Goal: Transaction & Acquisition: Book appointment/travel/reservation

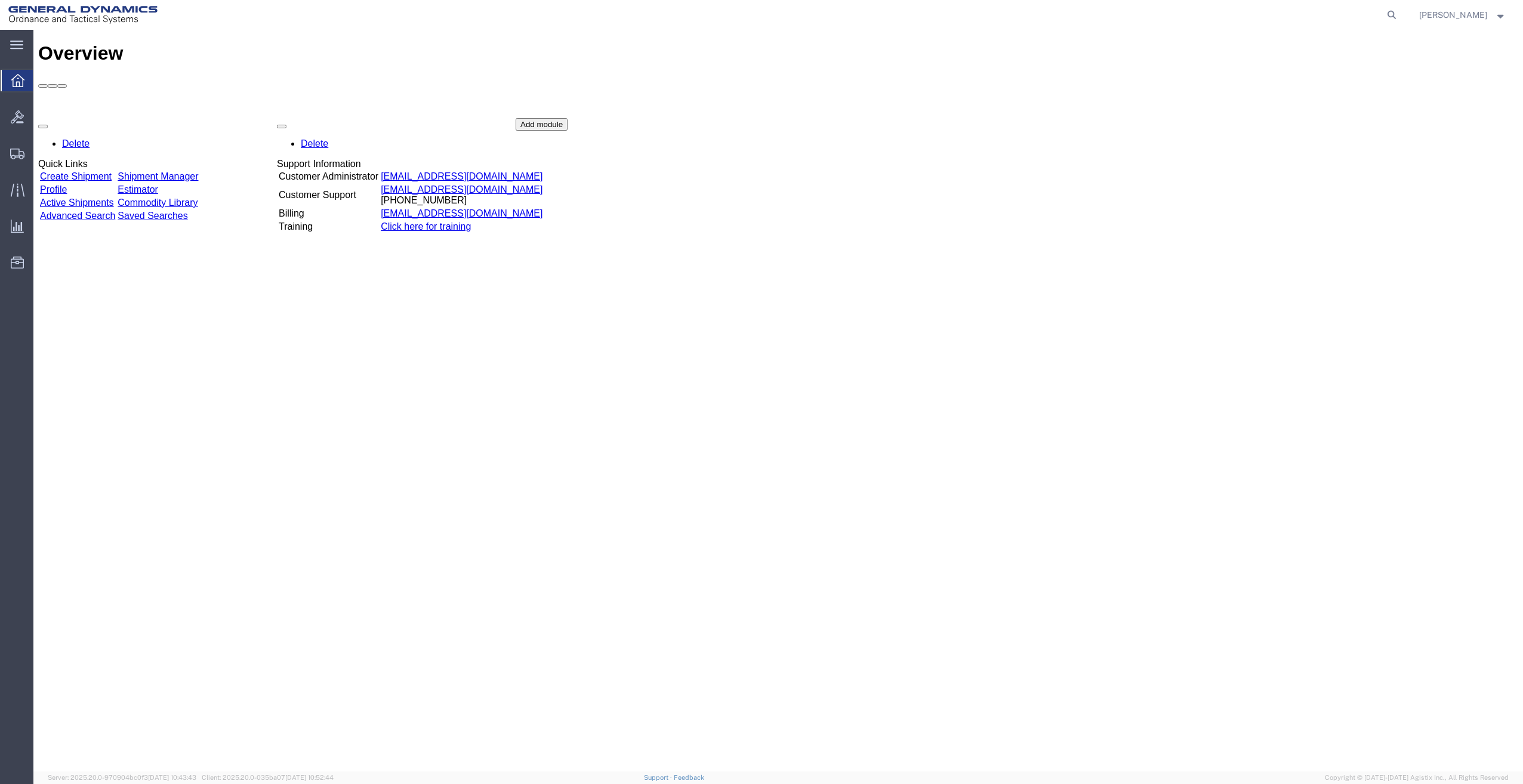
click at [97, 171] on link "Create Shipment" at bounding box center [76, 176] width 72 height 10
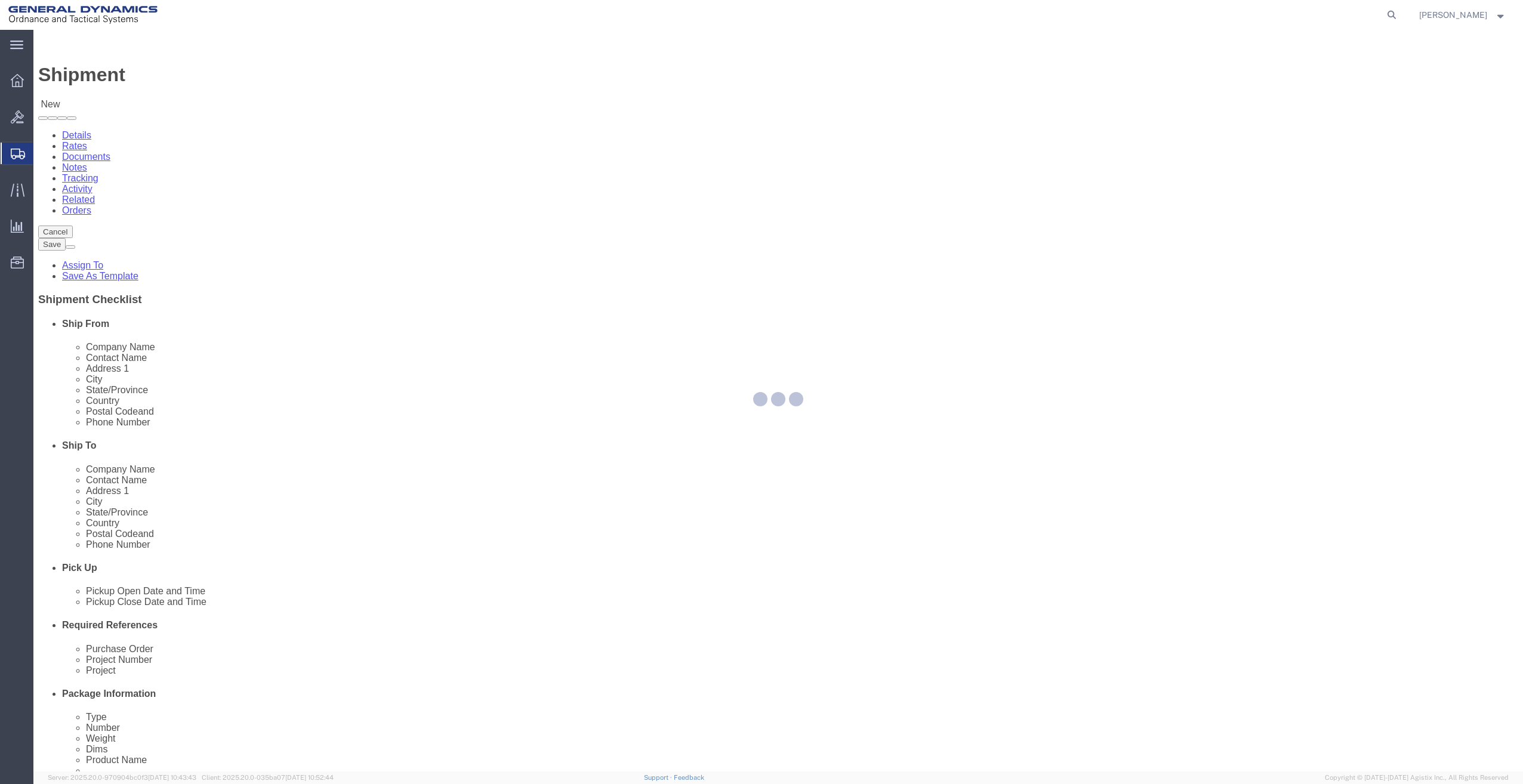
select select
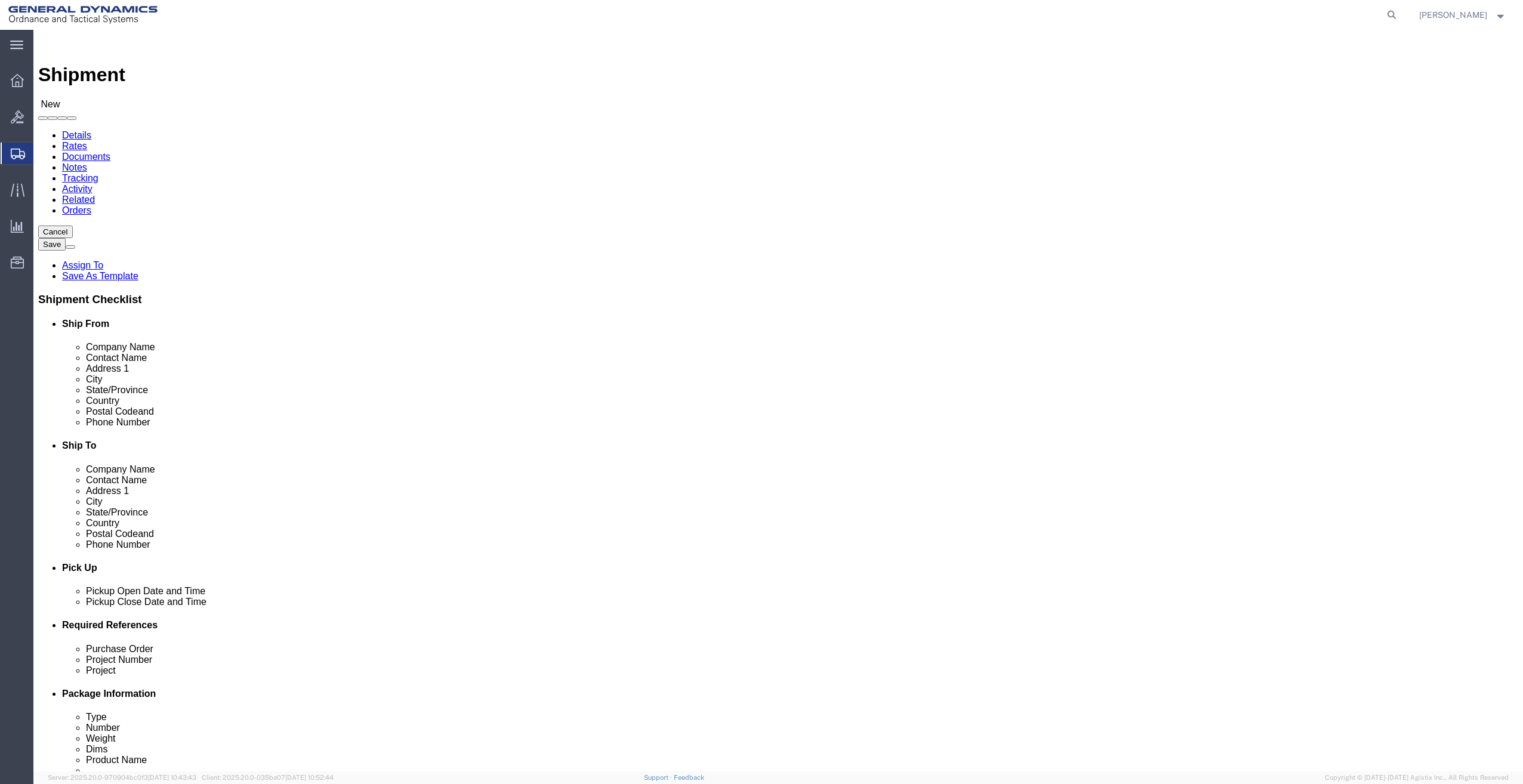
click div "Location My Profile Location GD-OTS Anniston (Commerce) GD-OTS Camden GD-OTS De…"
select select "MYPROFILE"
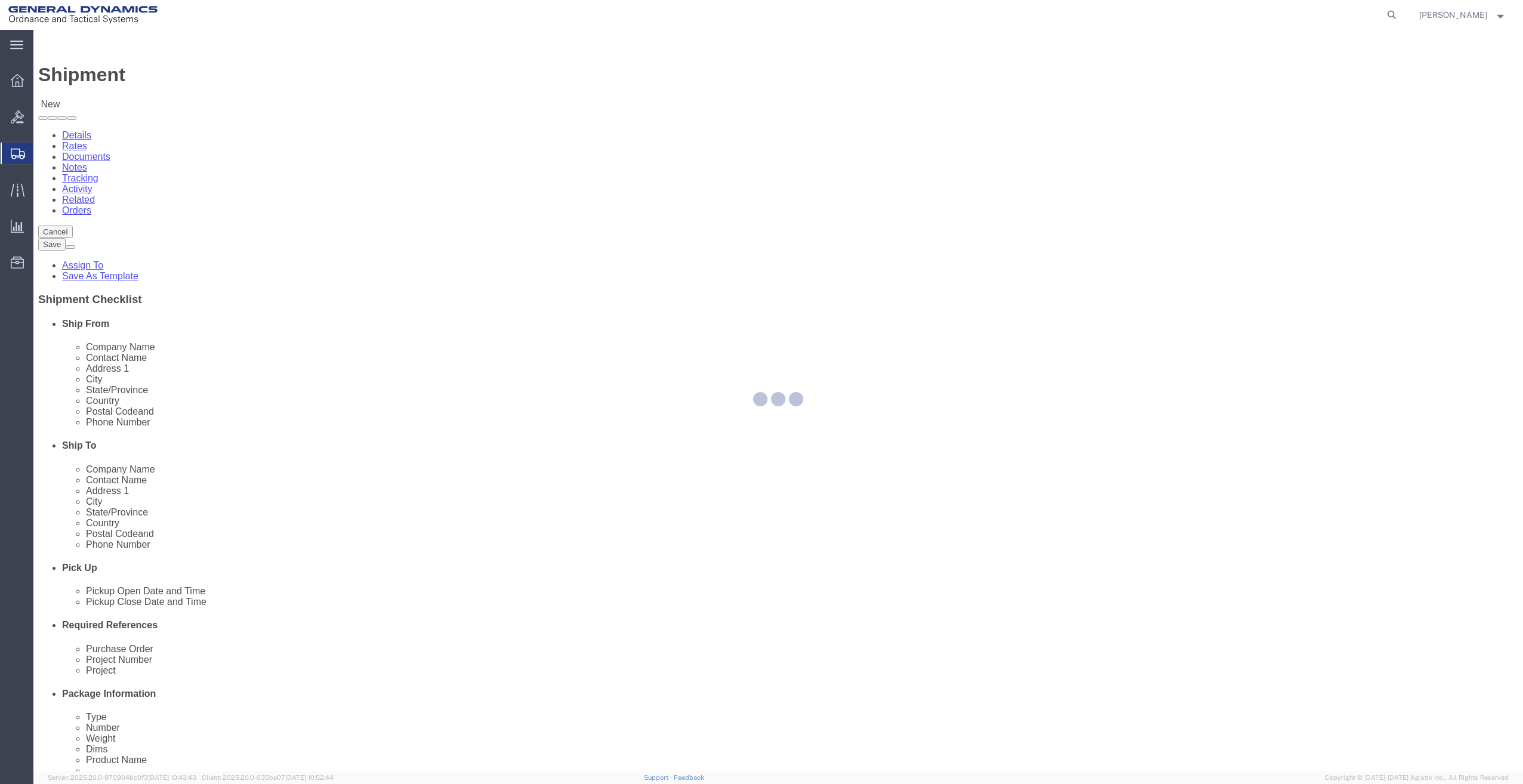
type input "General Dynamics - OTS"
type input "Justin Bowdich"
type input "291 NORTH ST"
type input "SACO"
type input "04072"
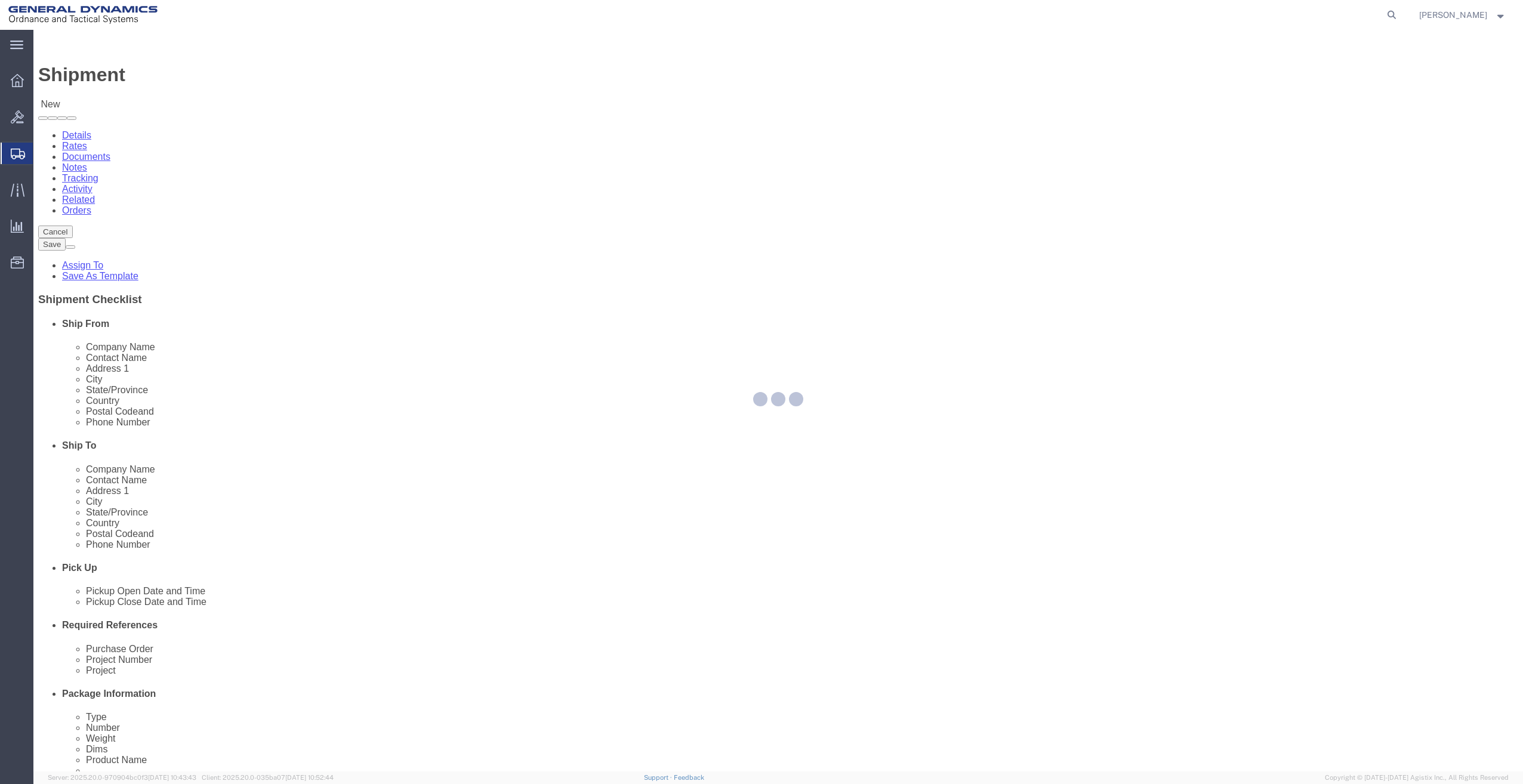
type input "207-286-3171"
type input "justin.bowdich@gd-ots.com"
checkbox input "true"
select select "ME"
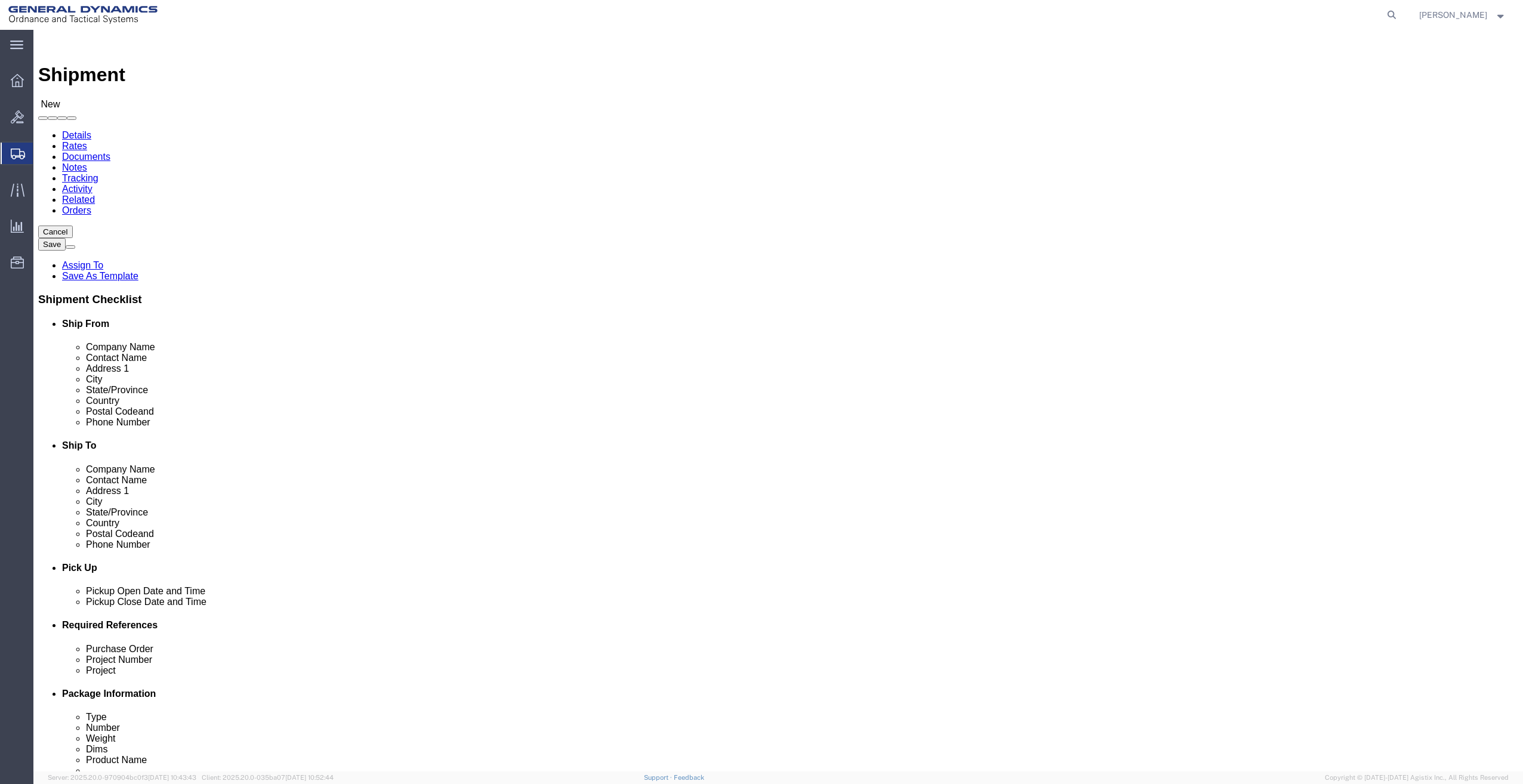
click input "text"
type input "YODER BROTHERS MACHINERY"
type input "TYLER SHOOK"
type input "870 CURTIS St"
select select
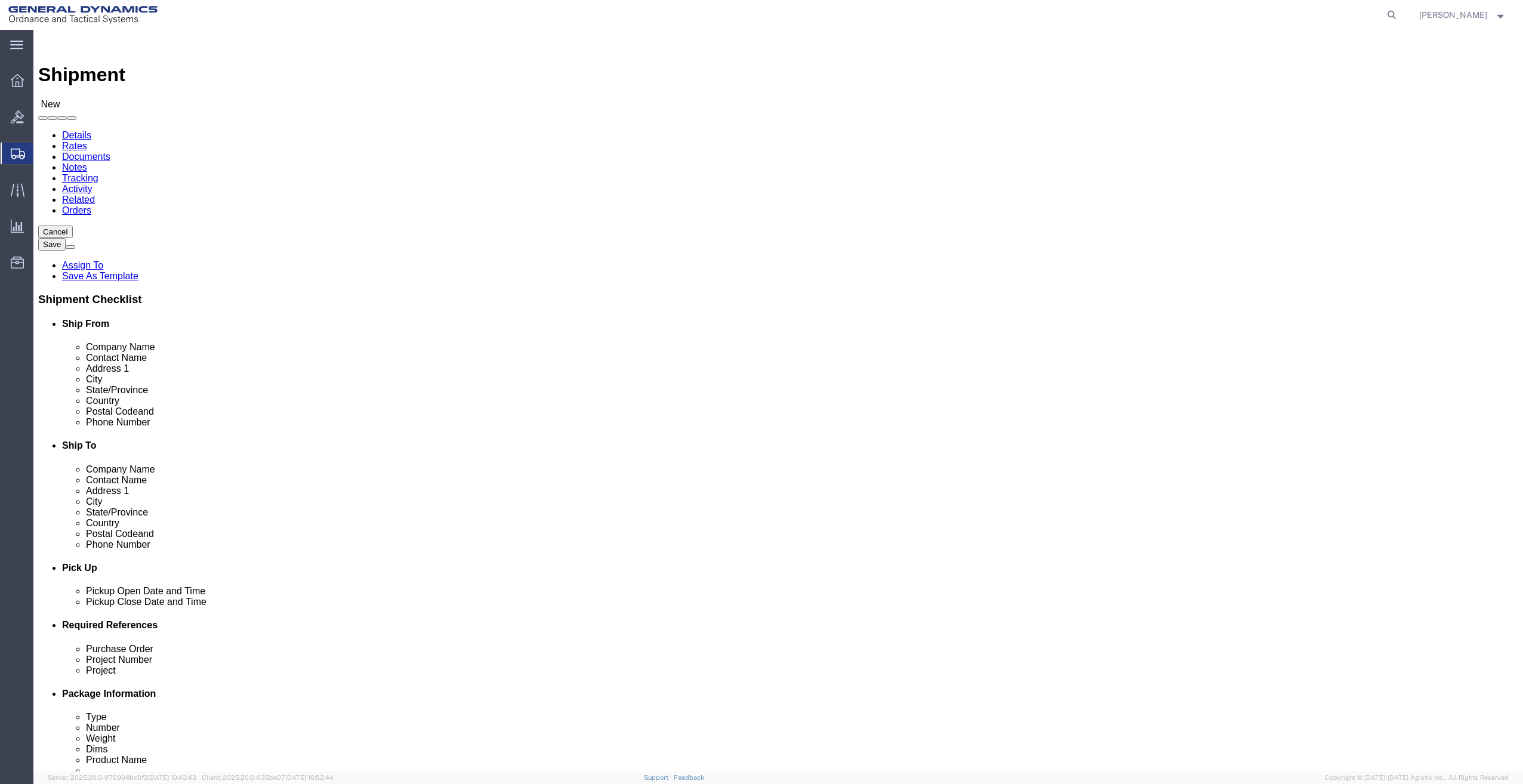
type input "Toledo"
select select
type input "o"
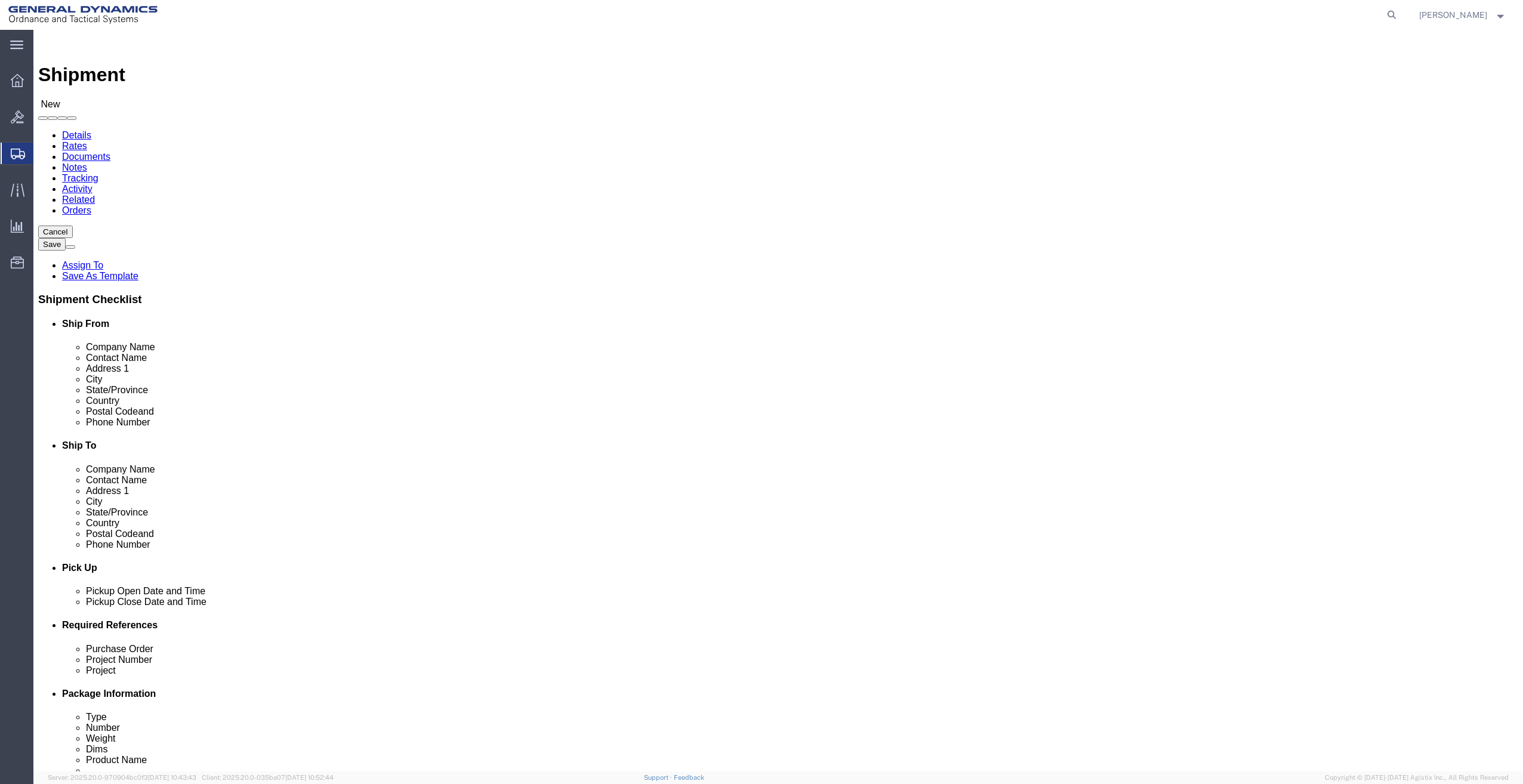
select select
select select "OH"
type input "43609"
select select
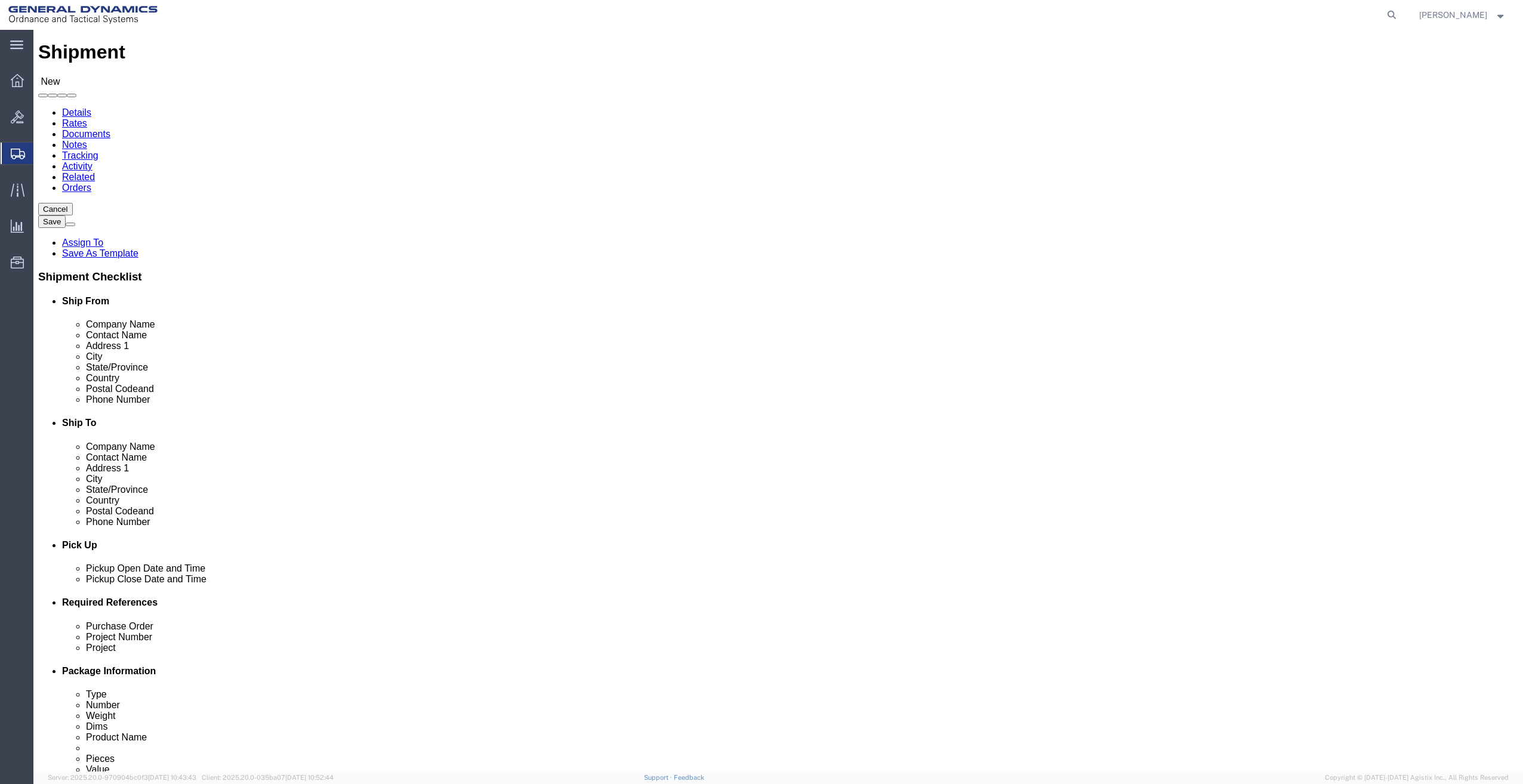
scroll to position [134, 0]
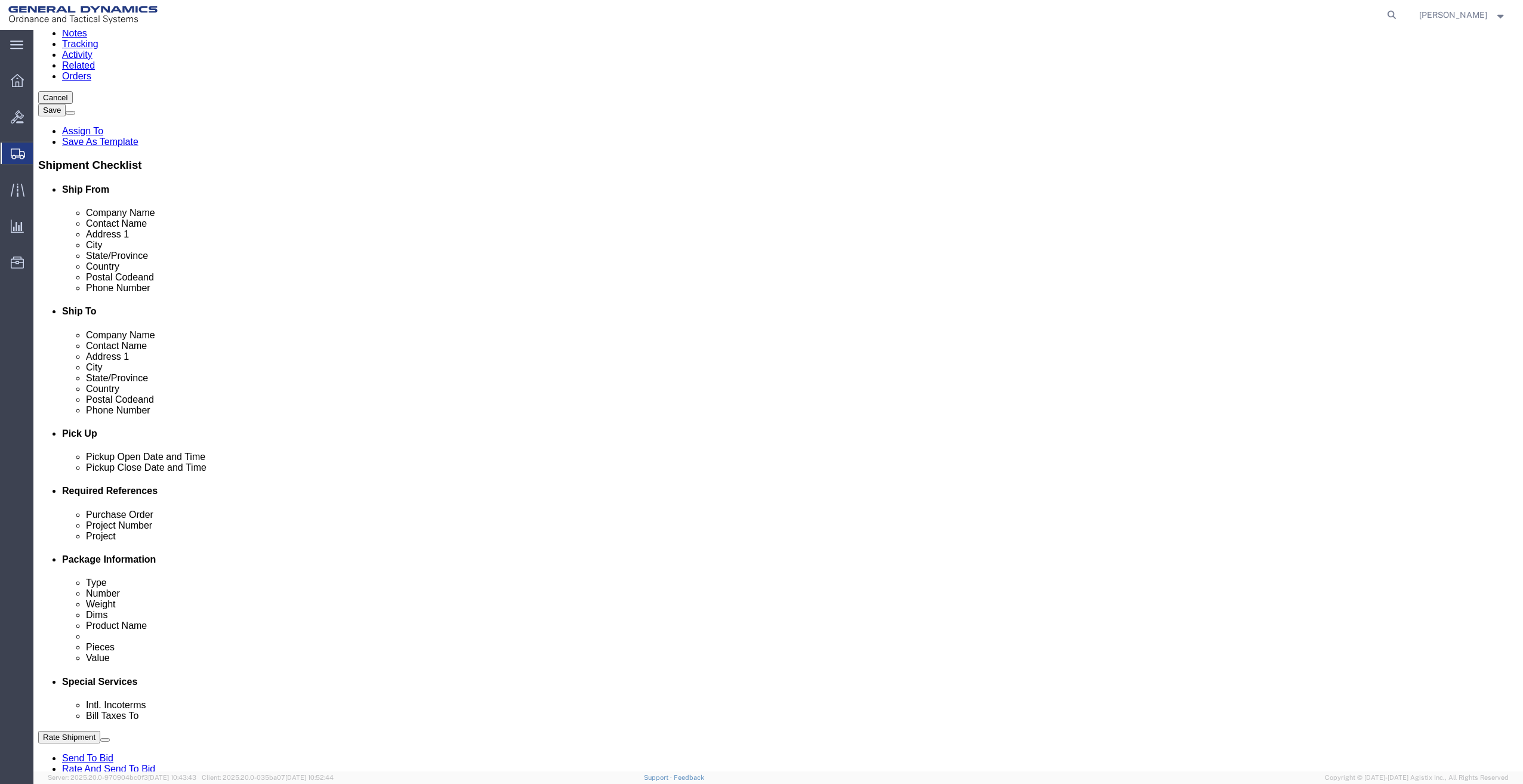
type input "4193431019"
click div "Oct 02 2025 1:00 PM"
type input "8:00 AM"
click button "Apply"
click div "Oct 02 2025 2:00 PM"
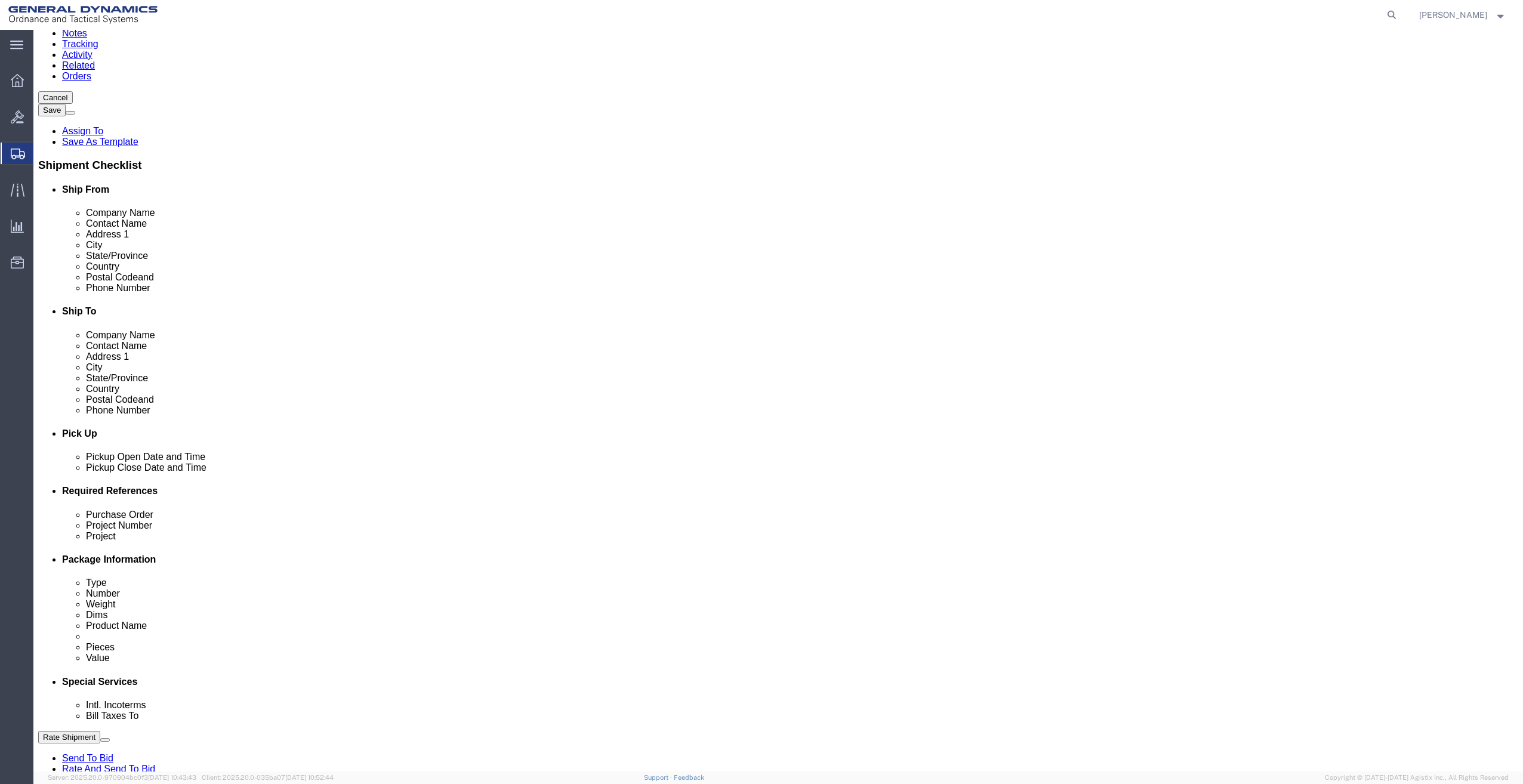
type input "5:00 PM"
click button "Apply"
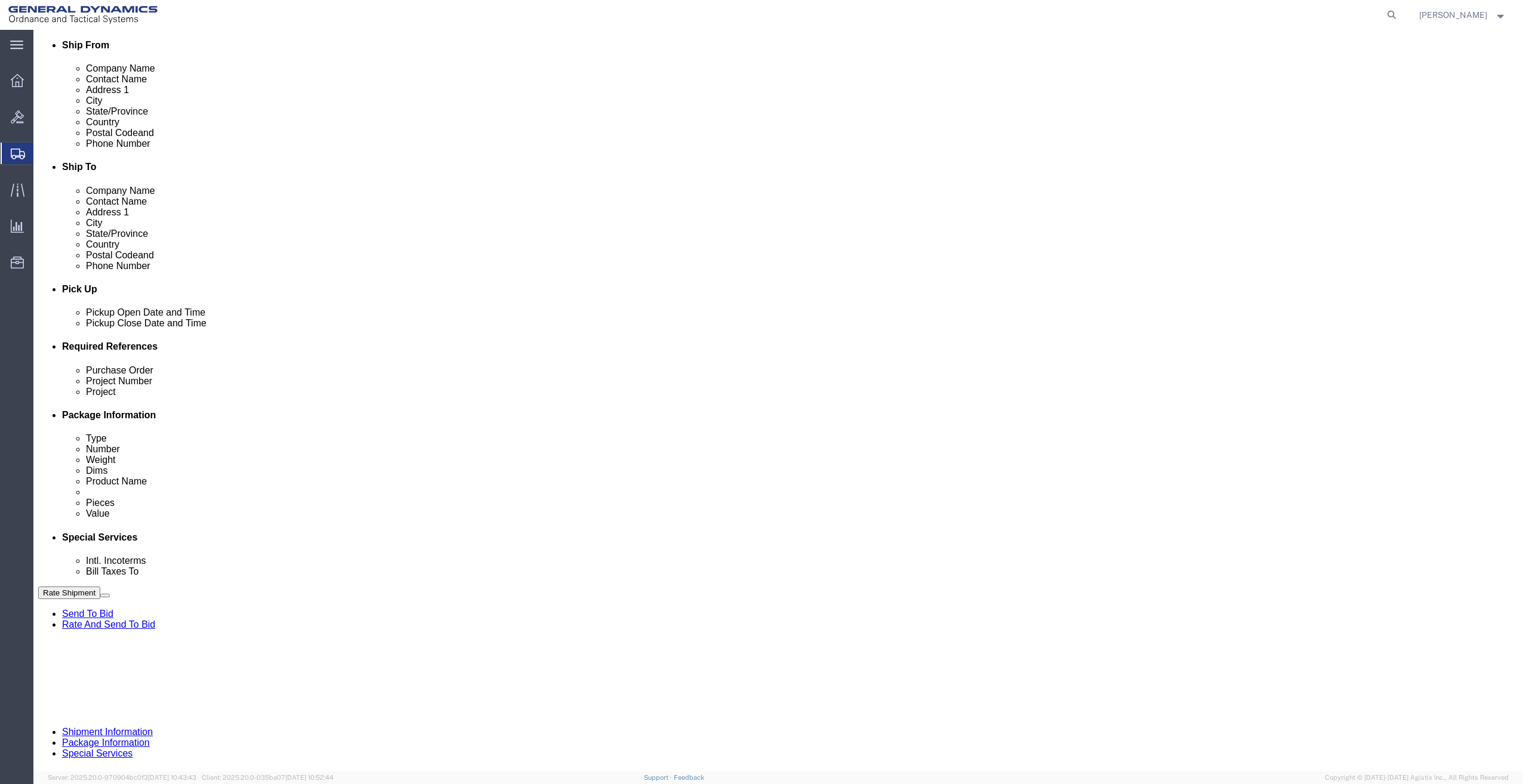
scroll to position [283, 0]
click button "Continue"
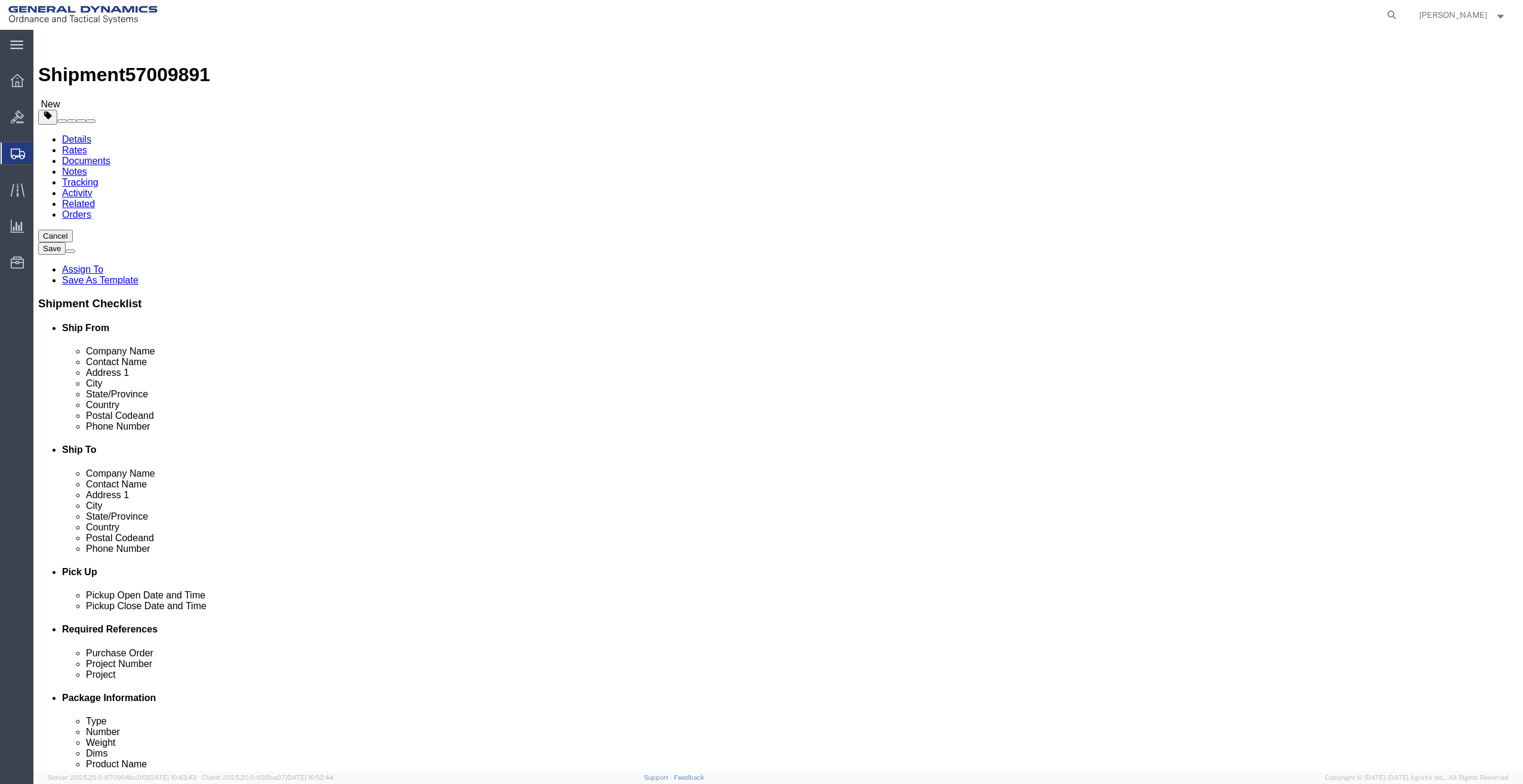
click select "Select Bale(s) Basket(s) Bolt(s) Bottle(s) Buckets Bulk Bundle(s) Can(s) Cardbo…"
select select "NKCR"
click select "Select Bale(s) Basket(s) Bolt(s) Bottle(s) Buckets Bulk Bundle(s) Can(s) Cardbo…"
click input "text"
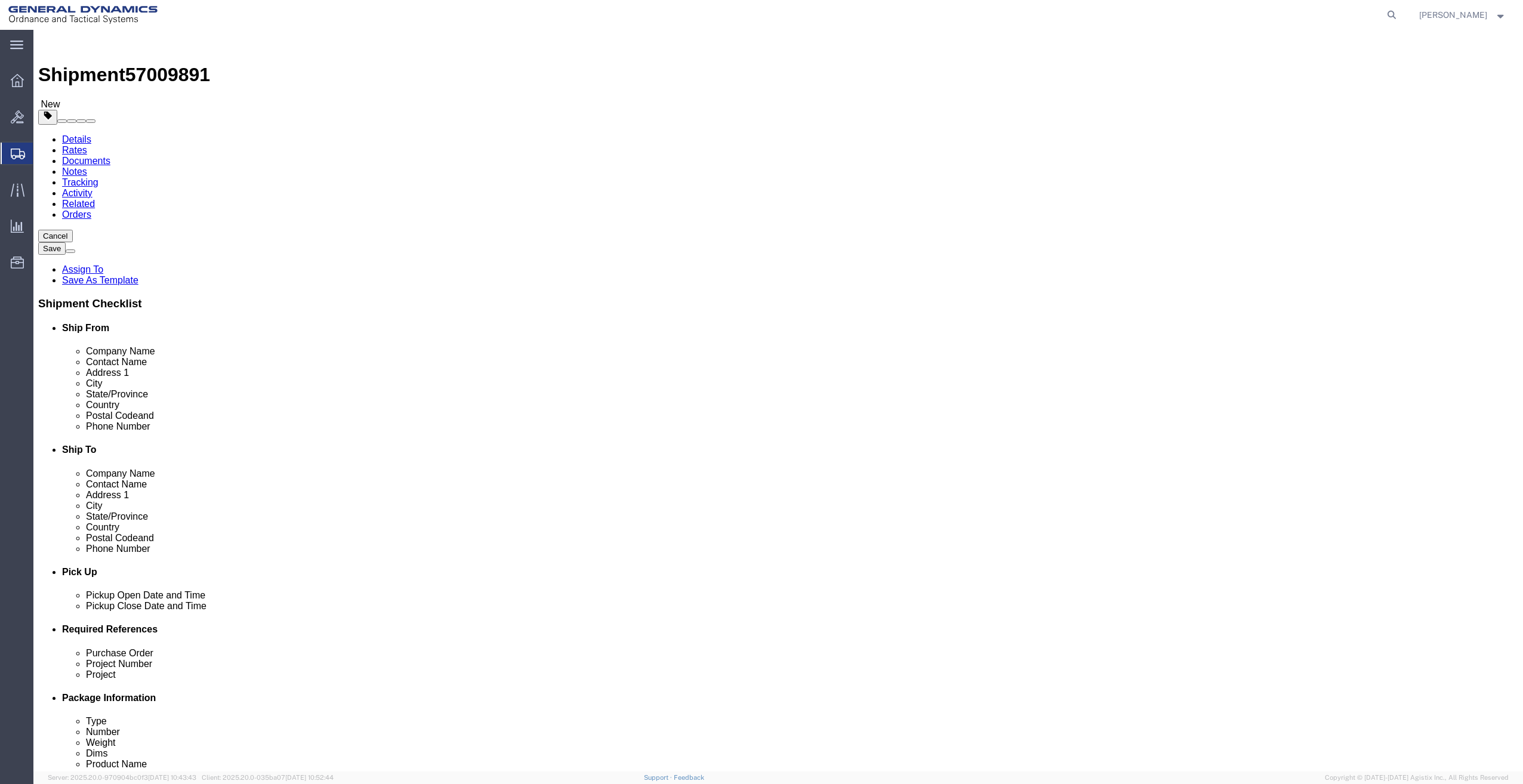
type input "74"
type input "36"
type input "61"
type input "2000"
click link "Add Content"
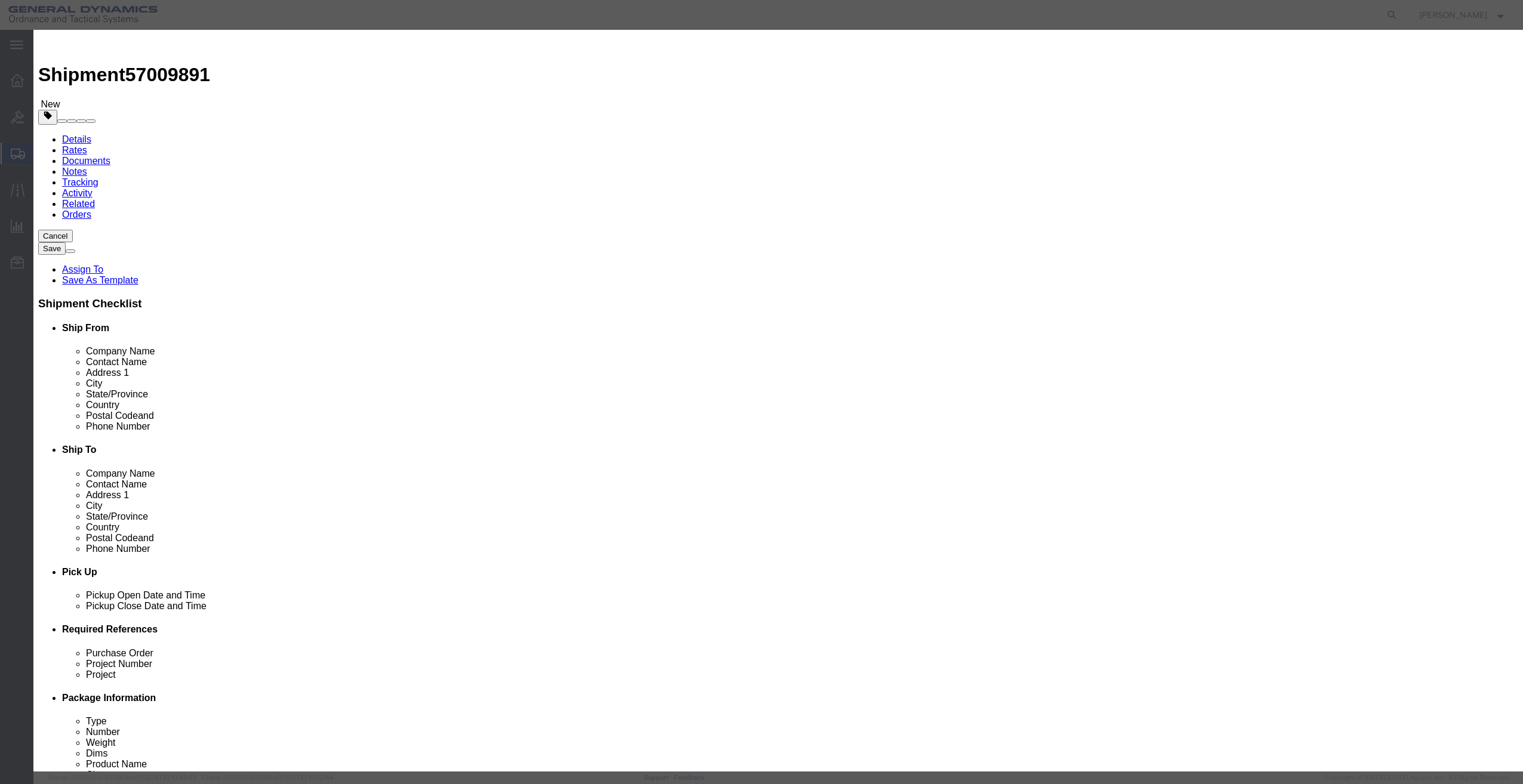
click input "text"
type input "Machinery"
click input "0"
drag, startPoint x: 570, startPoint y: 122, endPoint x: 424, endPoint y: 139, distance: 147.0
click div "Product Name Machinery Machin Pieces 0 Select Bag Barrels 100Board Feet Bottle …"
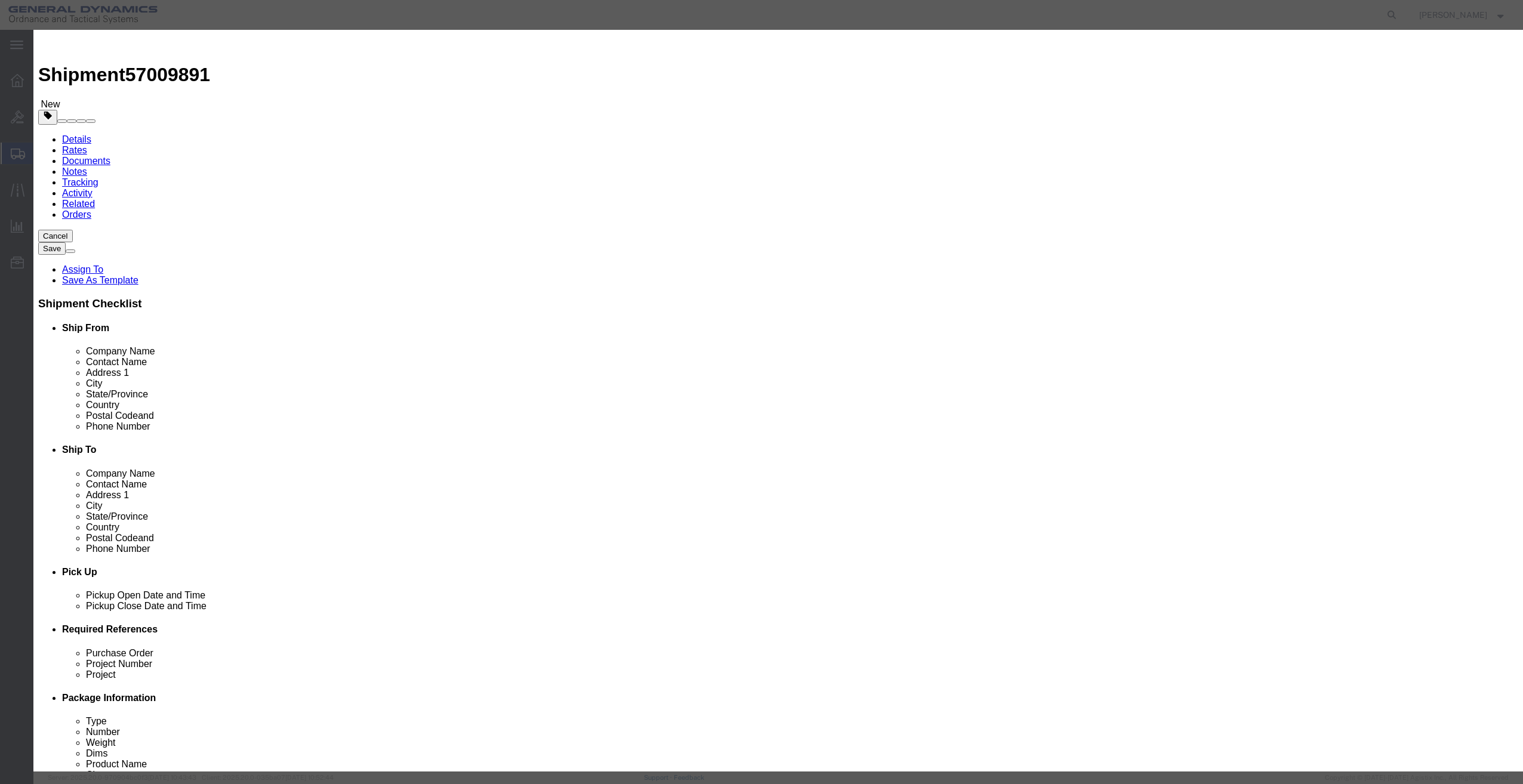
type input "1"
click input "text"
type input "1"
click select "Select 50 55 60 65 70 85 92.5 100 125 175 250 300 400"
click div
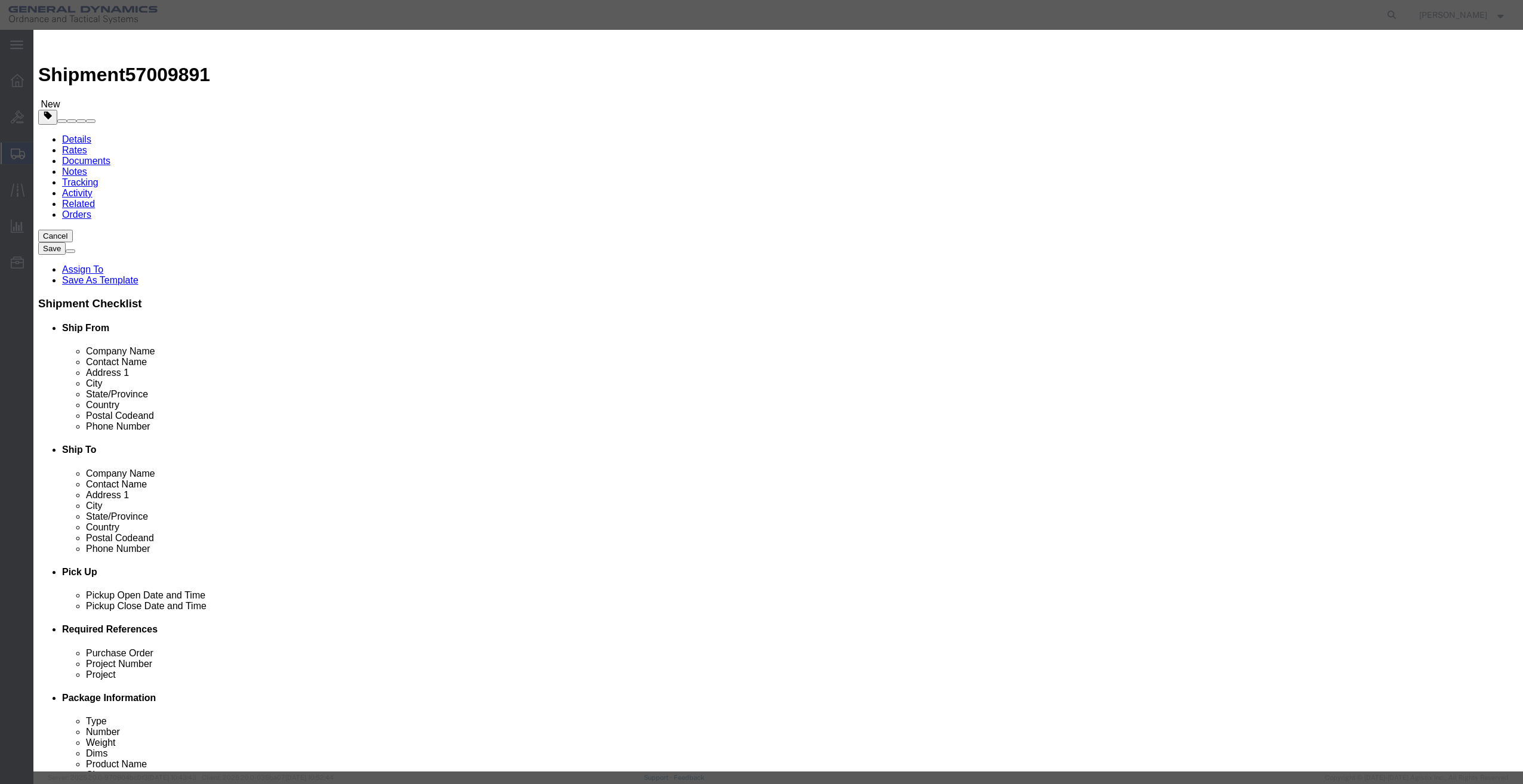
click select "Select 50 55 60 65 70 85 92.5 100 125 175 250 300 400"
select select "70"
click select "Select 50 55 60 65 70 85 92.5 100 125 175 250 300 400"
click button "Save & Close"
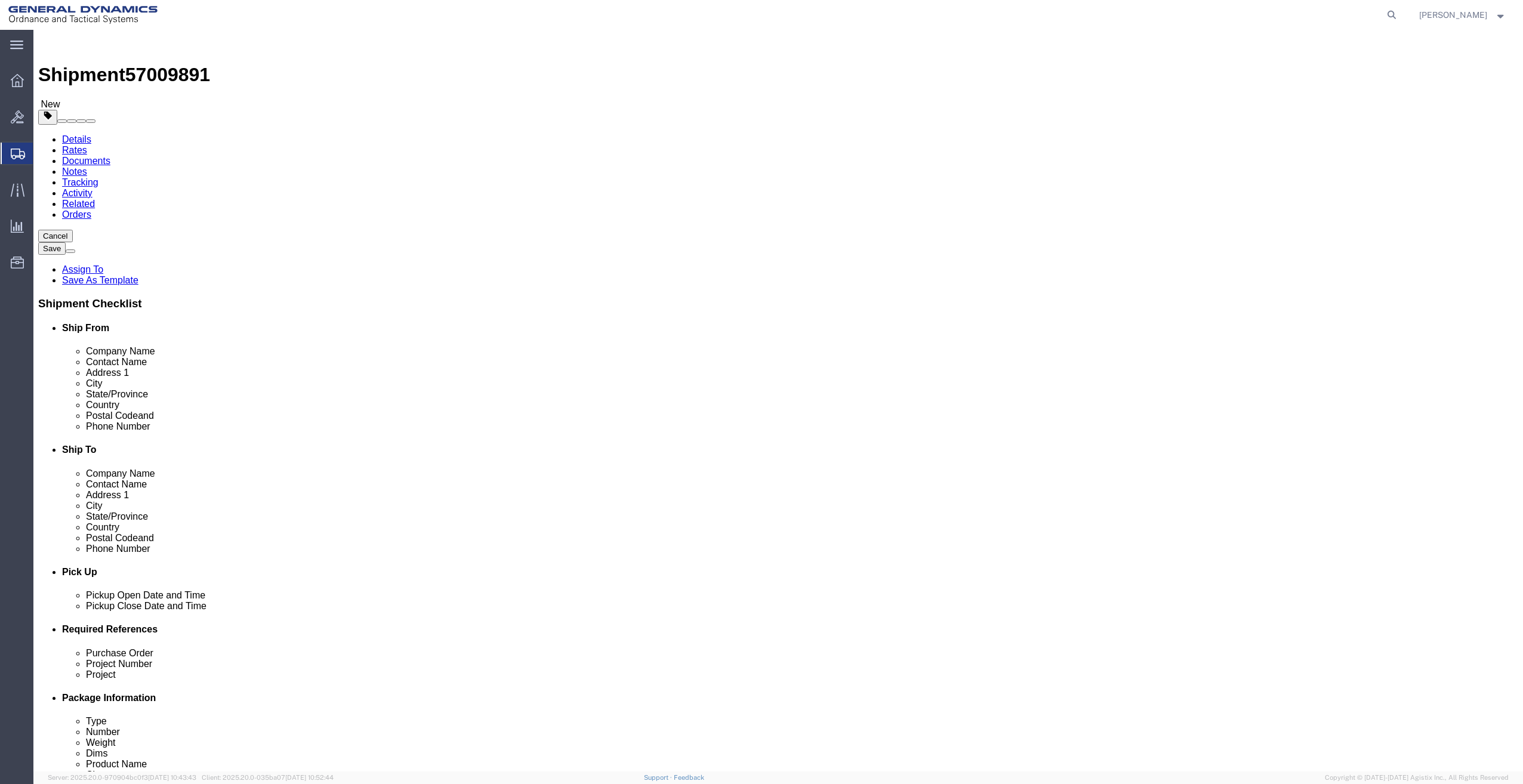
click button "Continue"
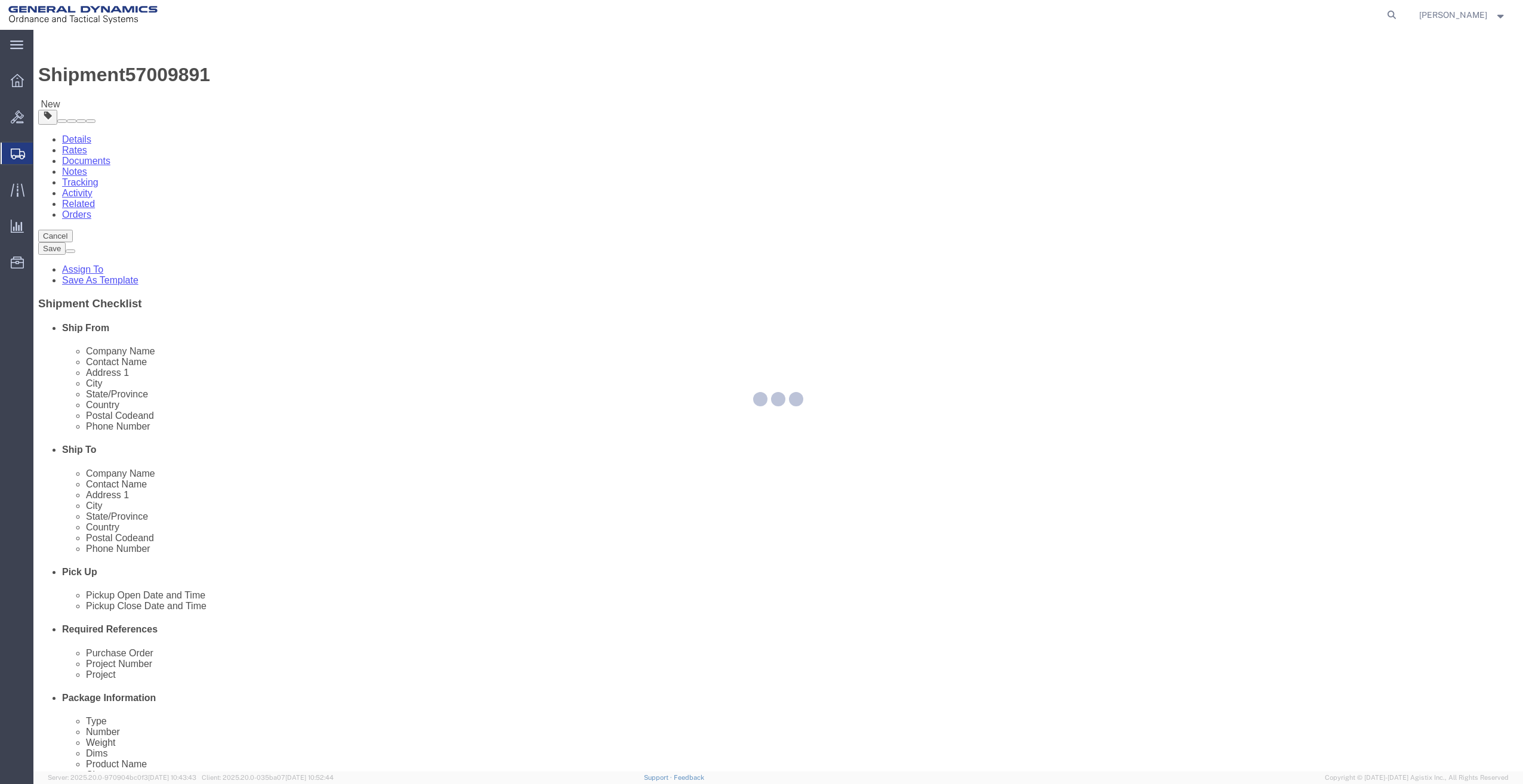
select select
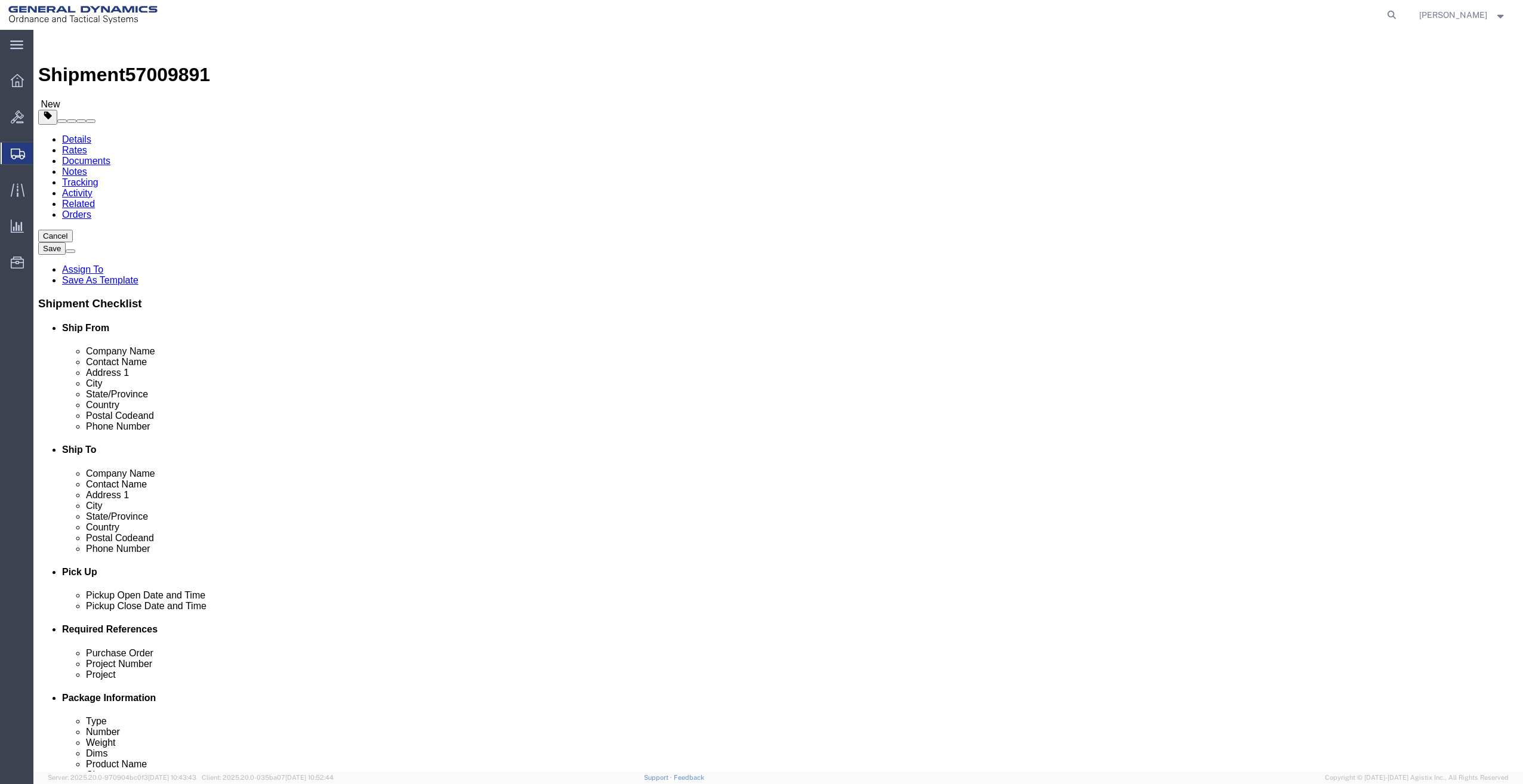
click span "Select one or more"
click span "Tarp Required"
click link "Strapping"
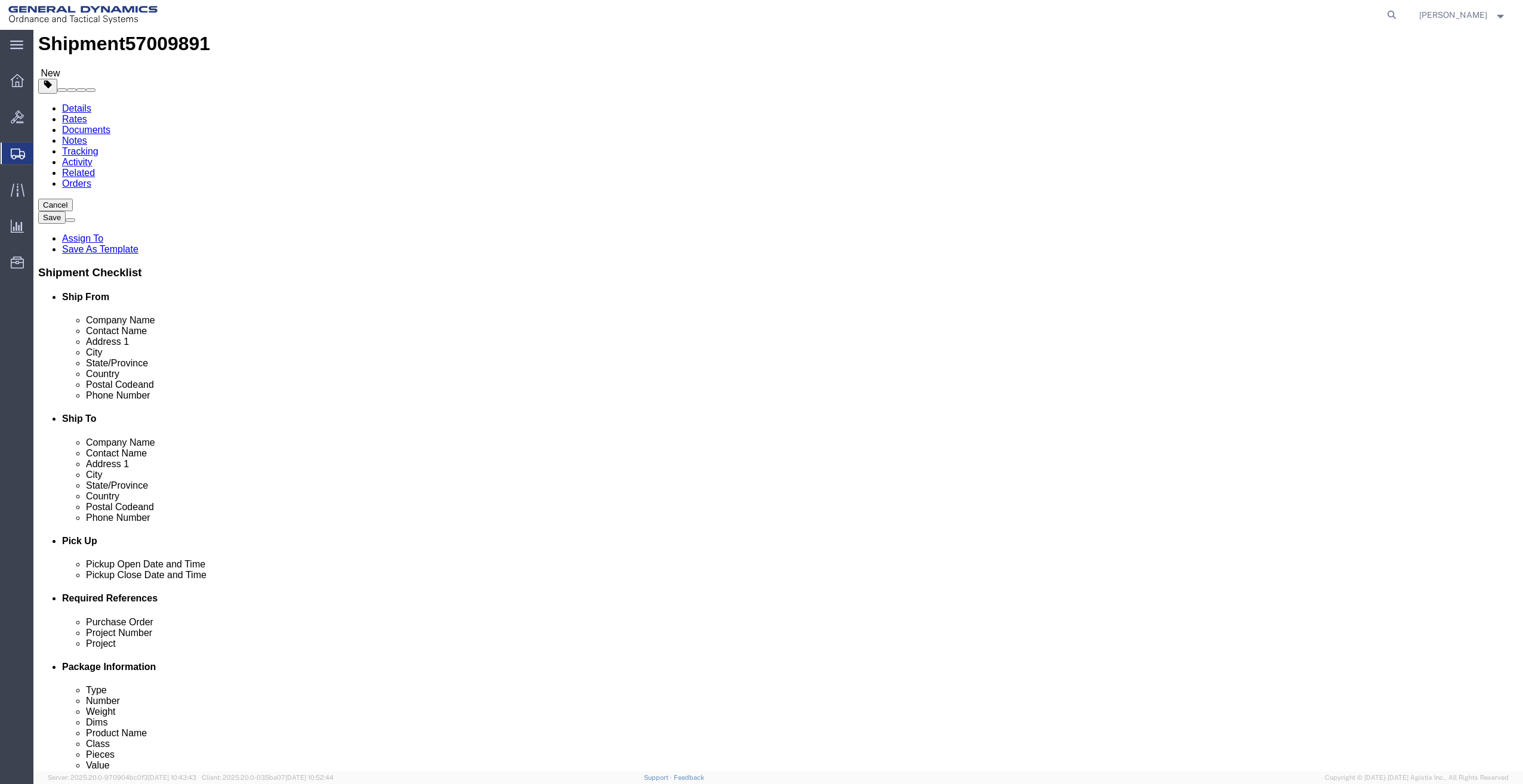
scroll to position [0, 0]
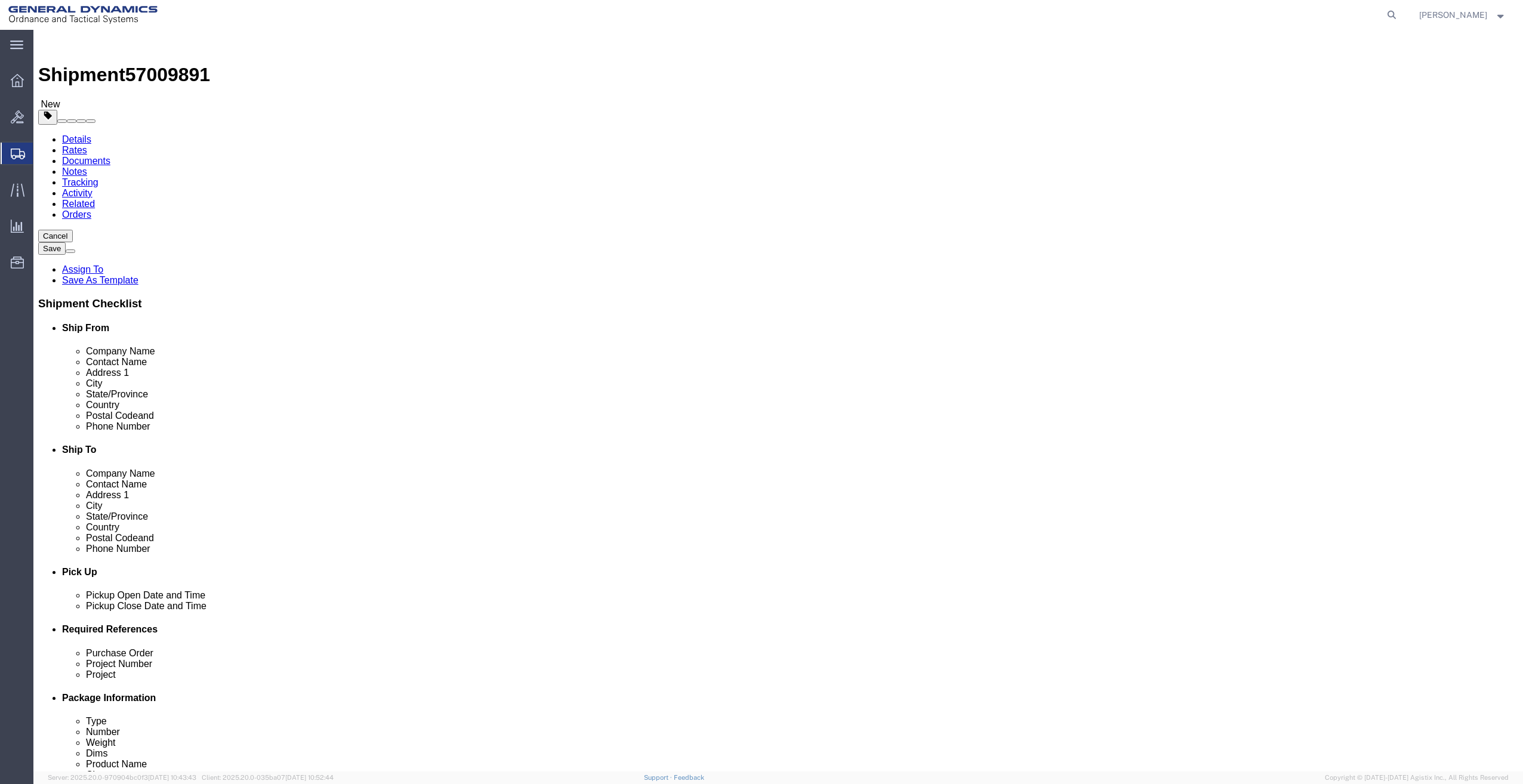
click span "Flatbed / Step deck"
select select "VEHICLE_STEP"
click label "Pickup Instructions"
click textarea
type textarea "Driver must be US CITIZEN"
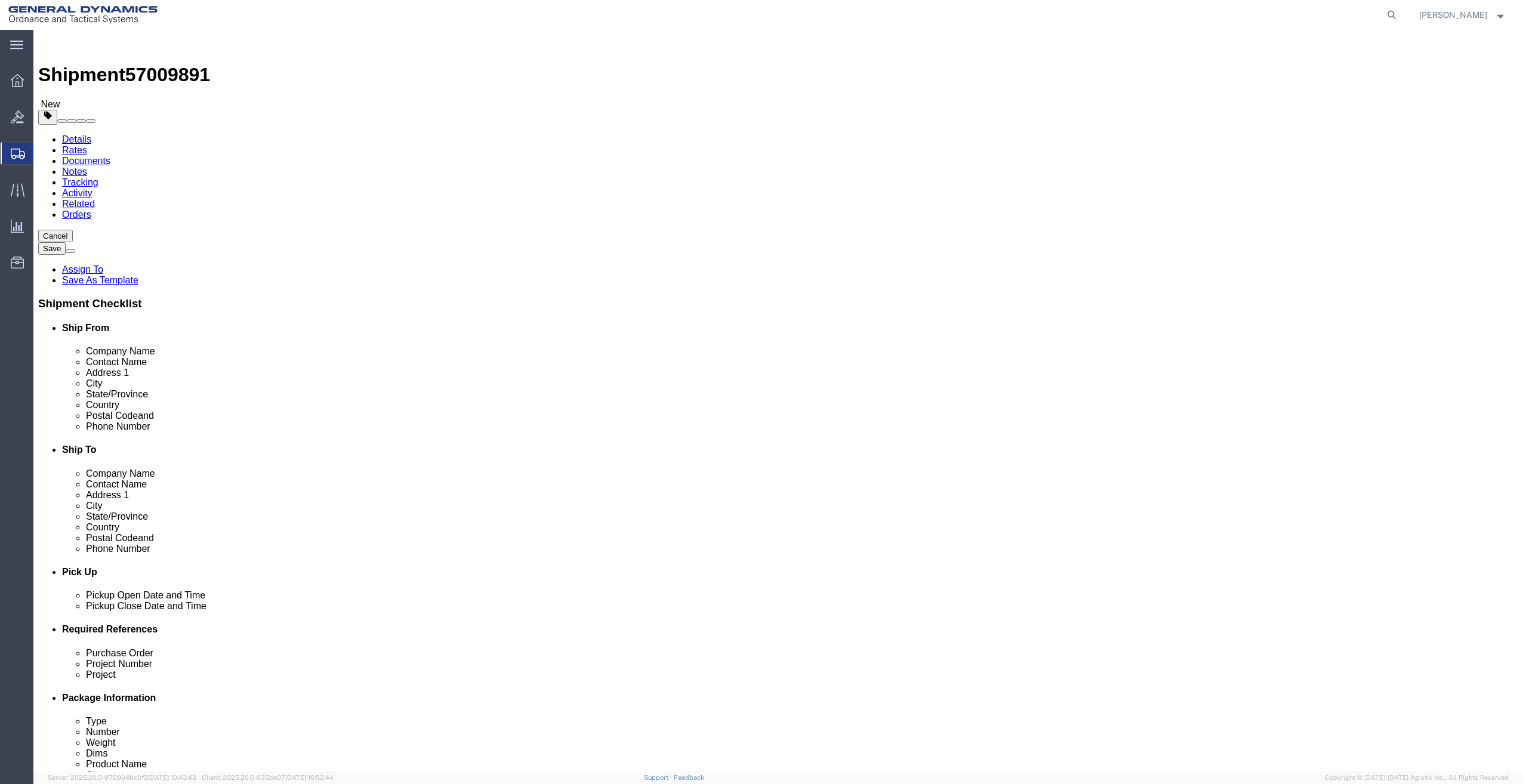
click label "Instructions"
click button "Flatbed / Step deck, Strapping, Tarp Required"
click div "Instructions Driver must be US CITIZEN"
click button "Rate Shipment"
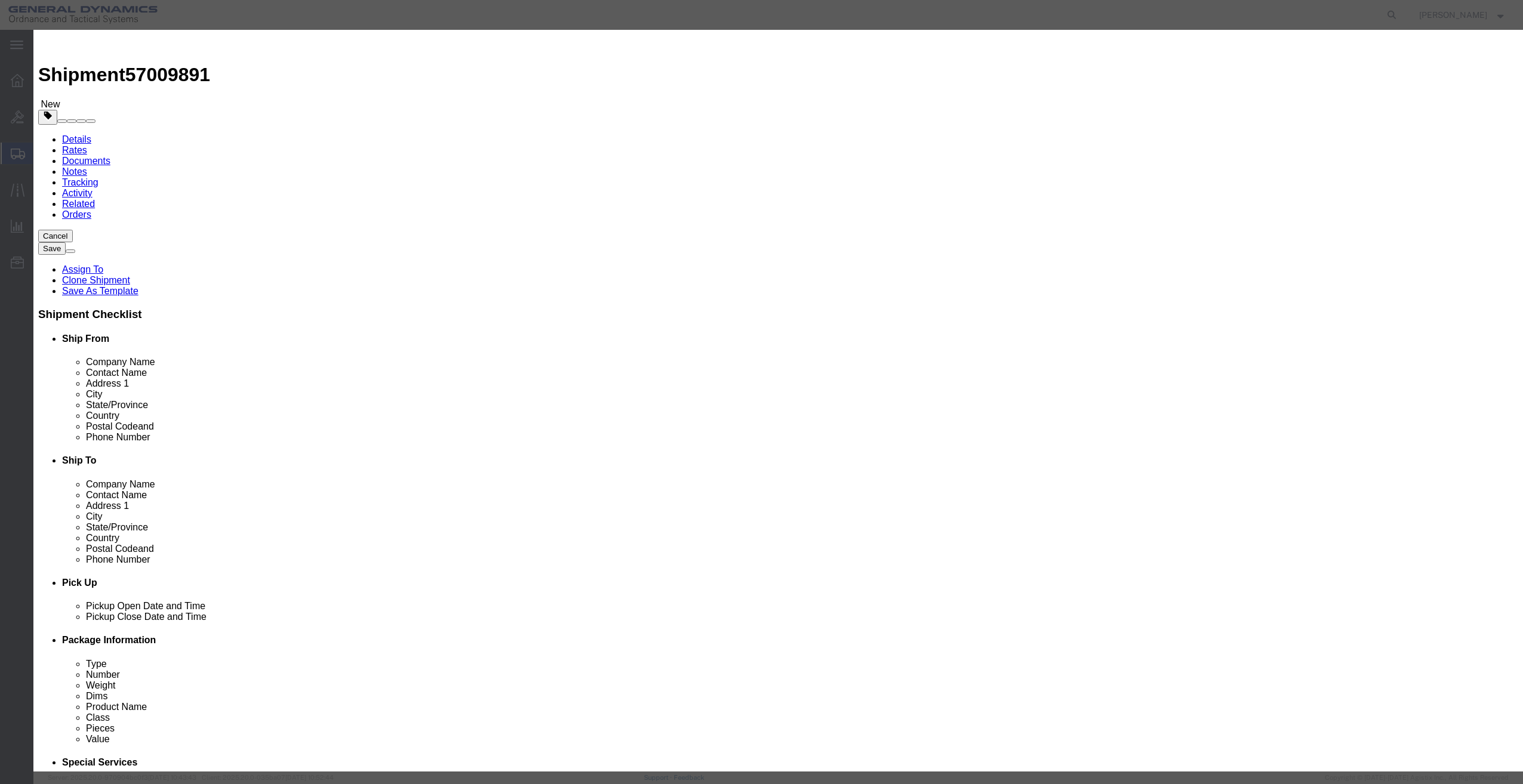
select select "23893"
select select "43823"
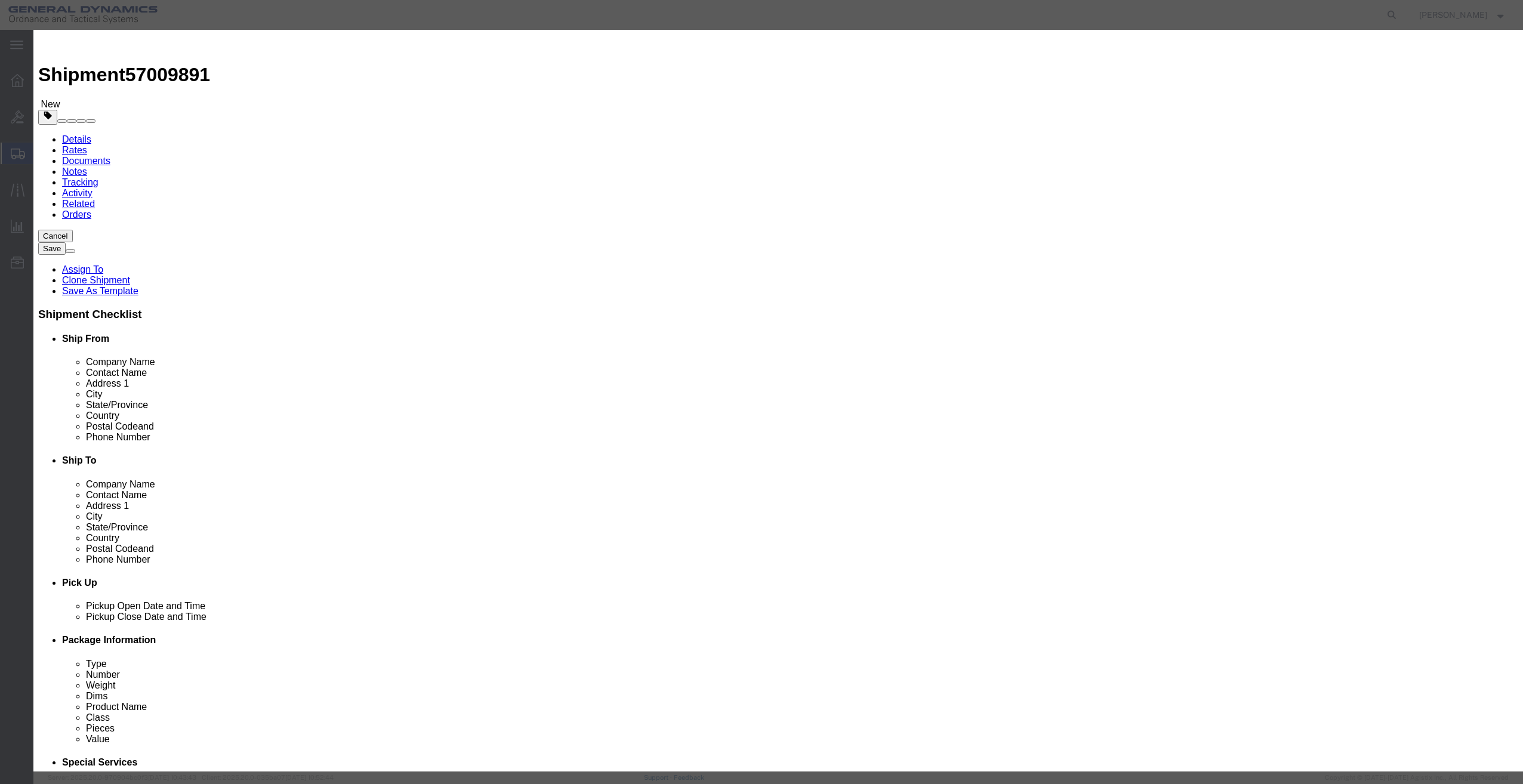
checkbox input "true"
type input "Justin Bowdich"
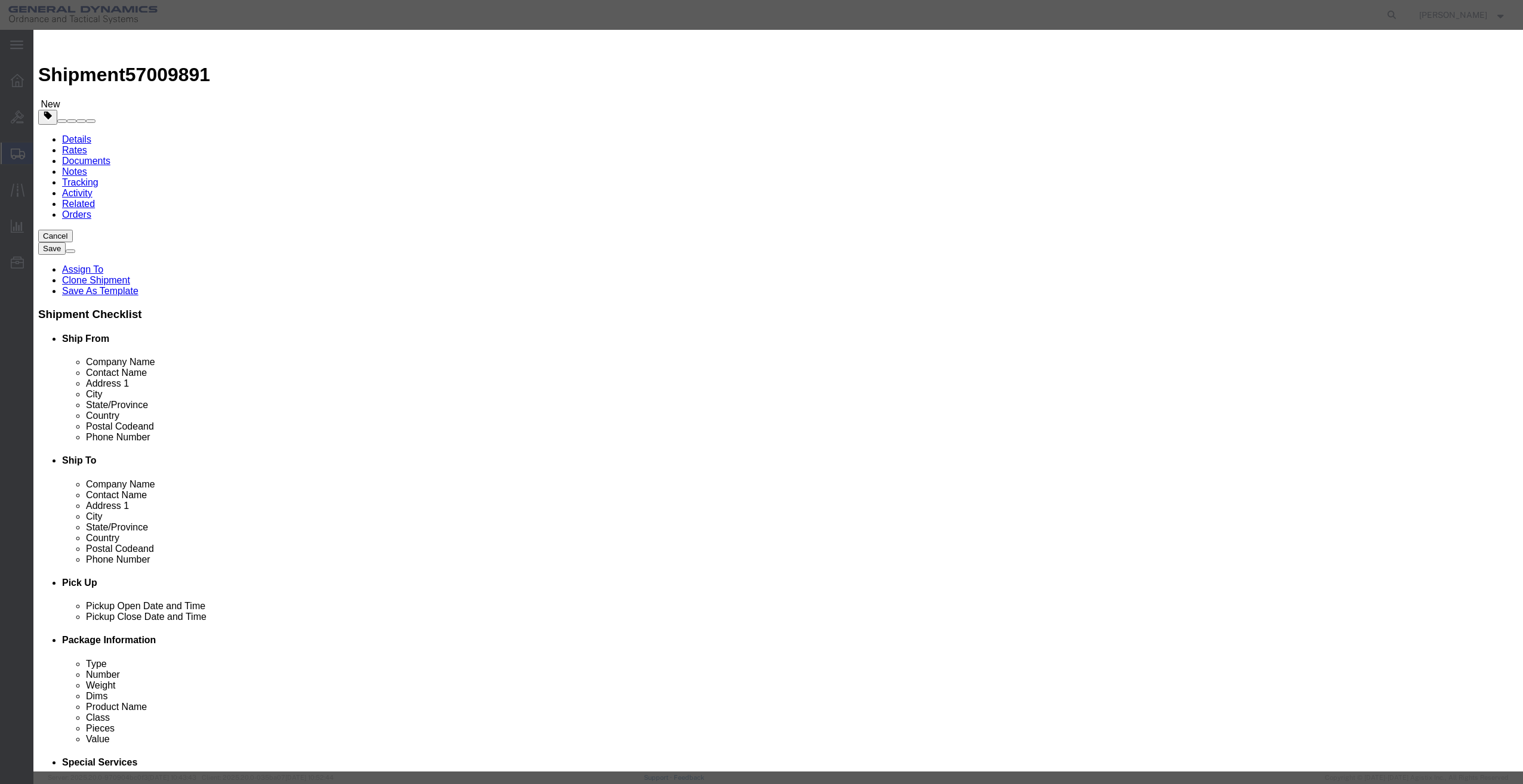
type input "207-286-3171"
drag, startPoint x: 963, startPoint y: 143, endPoint x: 971, endPoint y: 146, distance: 8.5
type input "10062025"
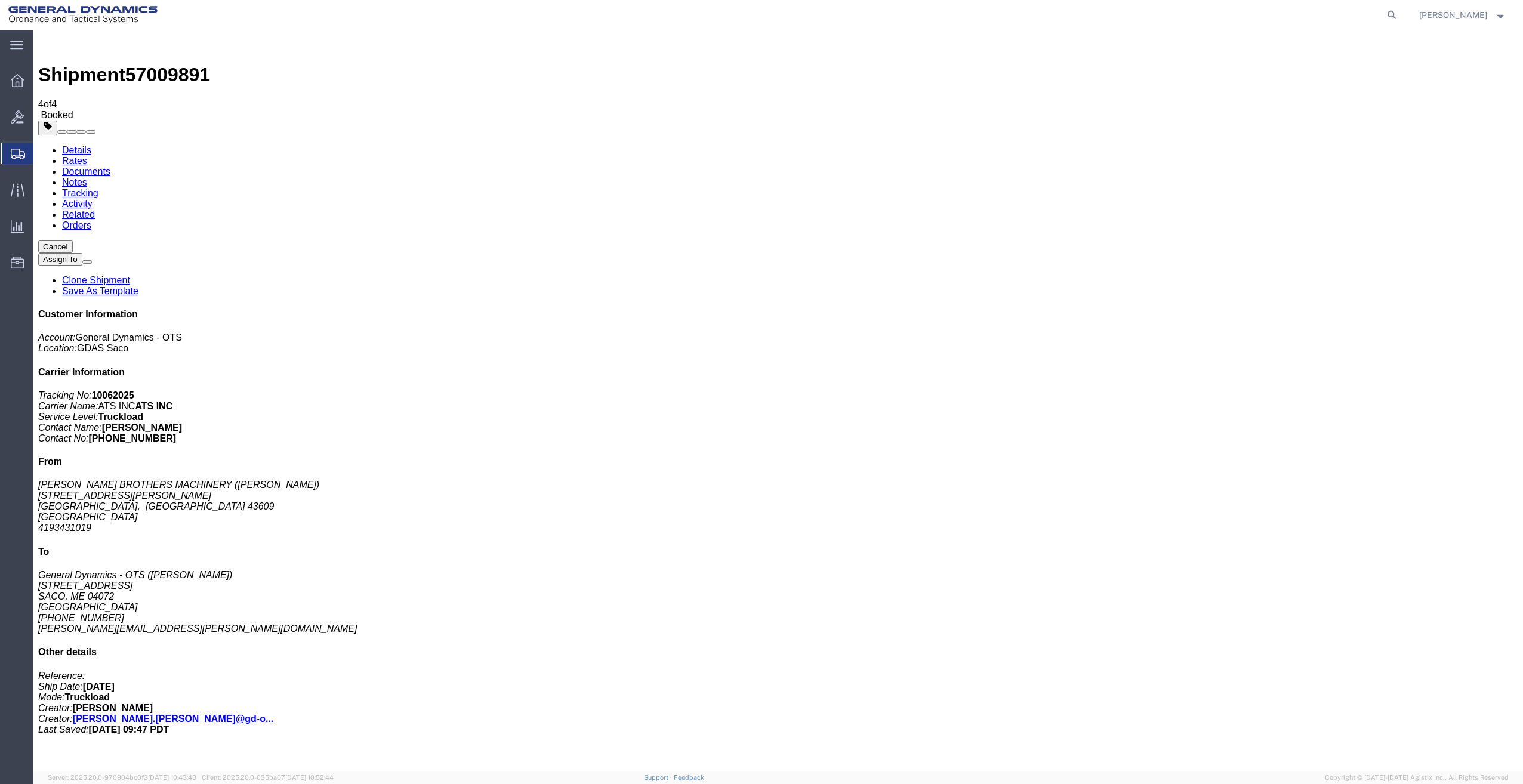
drag, startPoint x: 126, startPoint y: 184, endPoint x: 636, endPoint y: 275, distance: 518.1
